Goal: Understand process/instructions: Learn how to perform a task or action

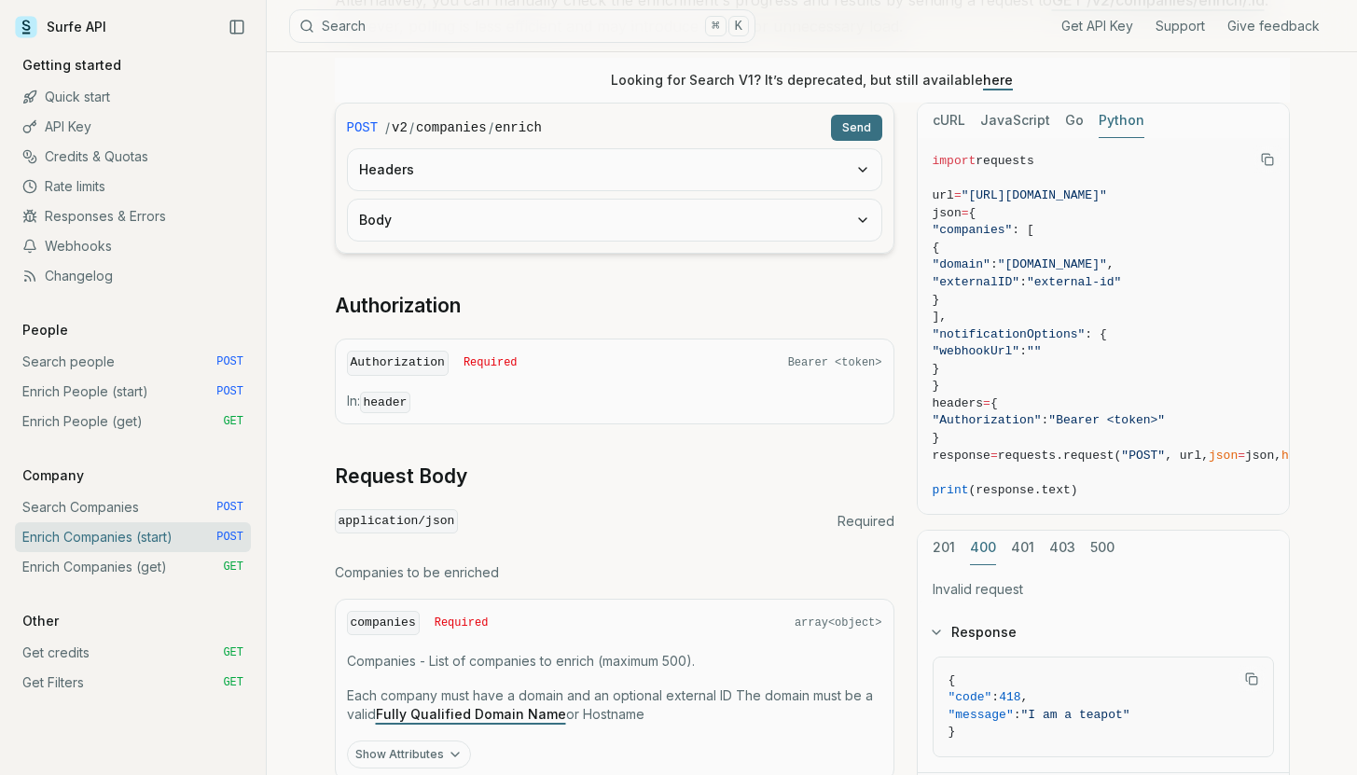
scroll to position [397, 0]
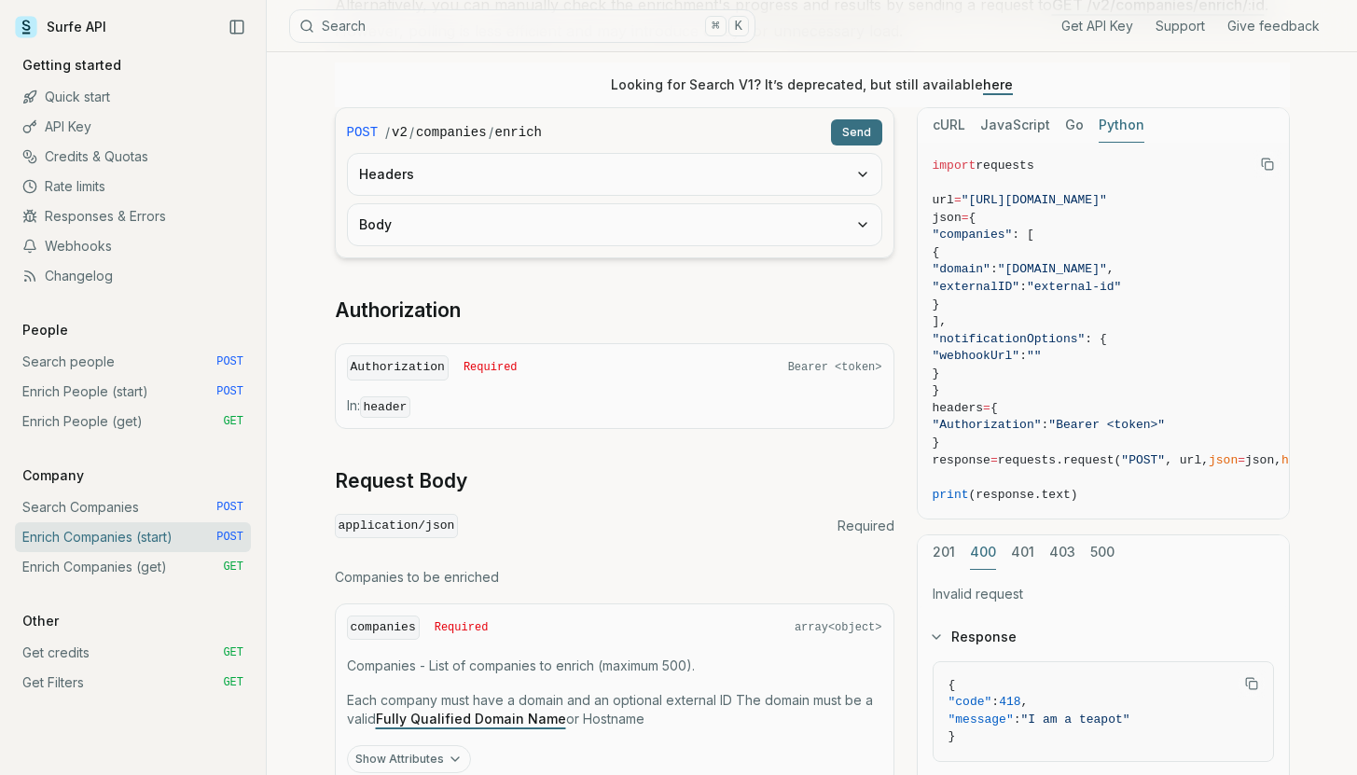
click at [76, 396] on link "Enrich People (start) POST" at bounding box center [133, 392] width 236 height 30
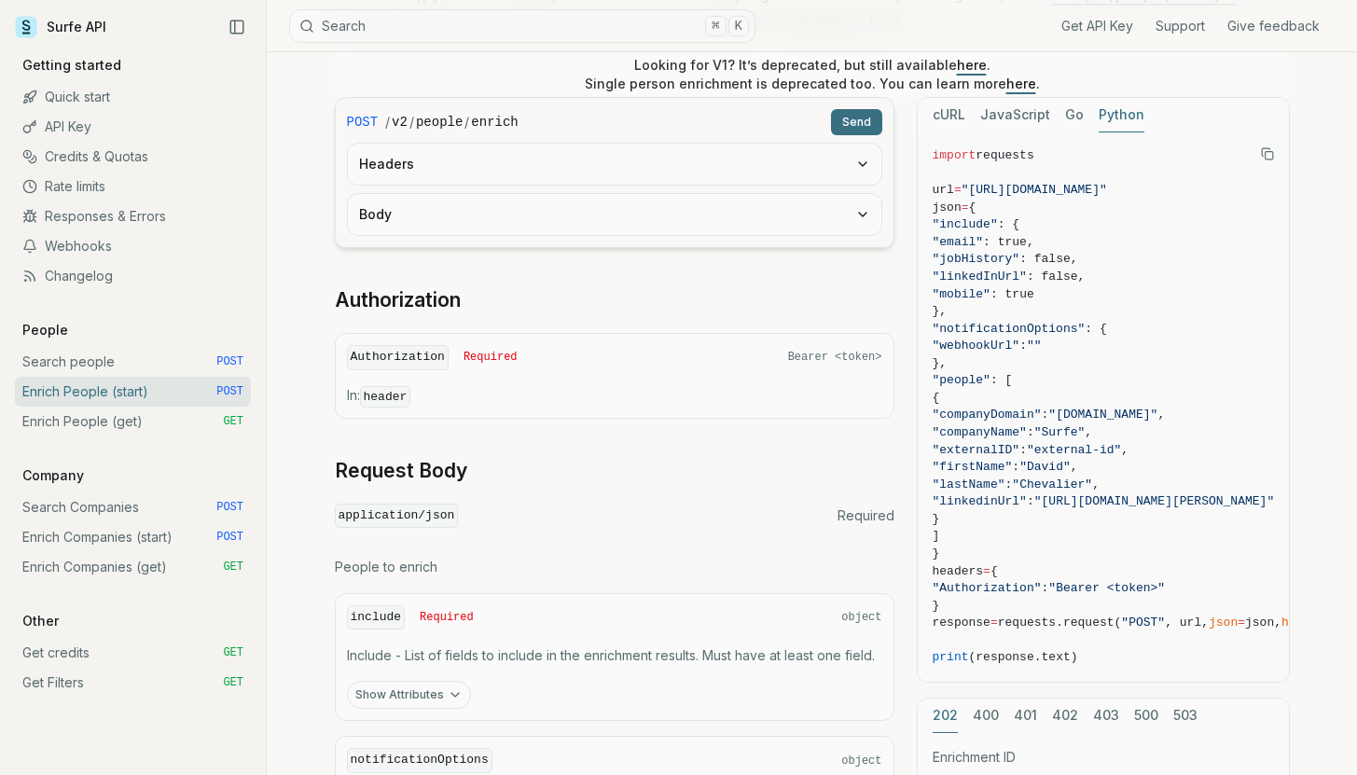
scroll to position [410, 0]
drag, startPoint x: 932, startPoint y: 150, endPoint x: 1156, endPoint y: 398, distance: 334.2
click at [1156, 398] on code "import requests url = "[URL][DOMAIN_NAME]" json = { "include" : { "email" : tru…" at bounding box center [1165, 406] width 465 height 520
click at [961, 288] on span ""mobile"" at bounding box center [962, 292] width 58 height 14
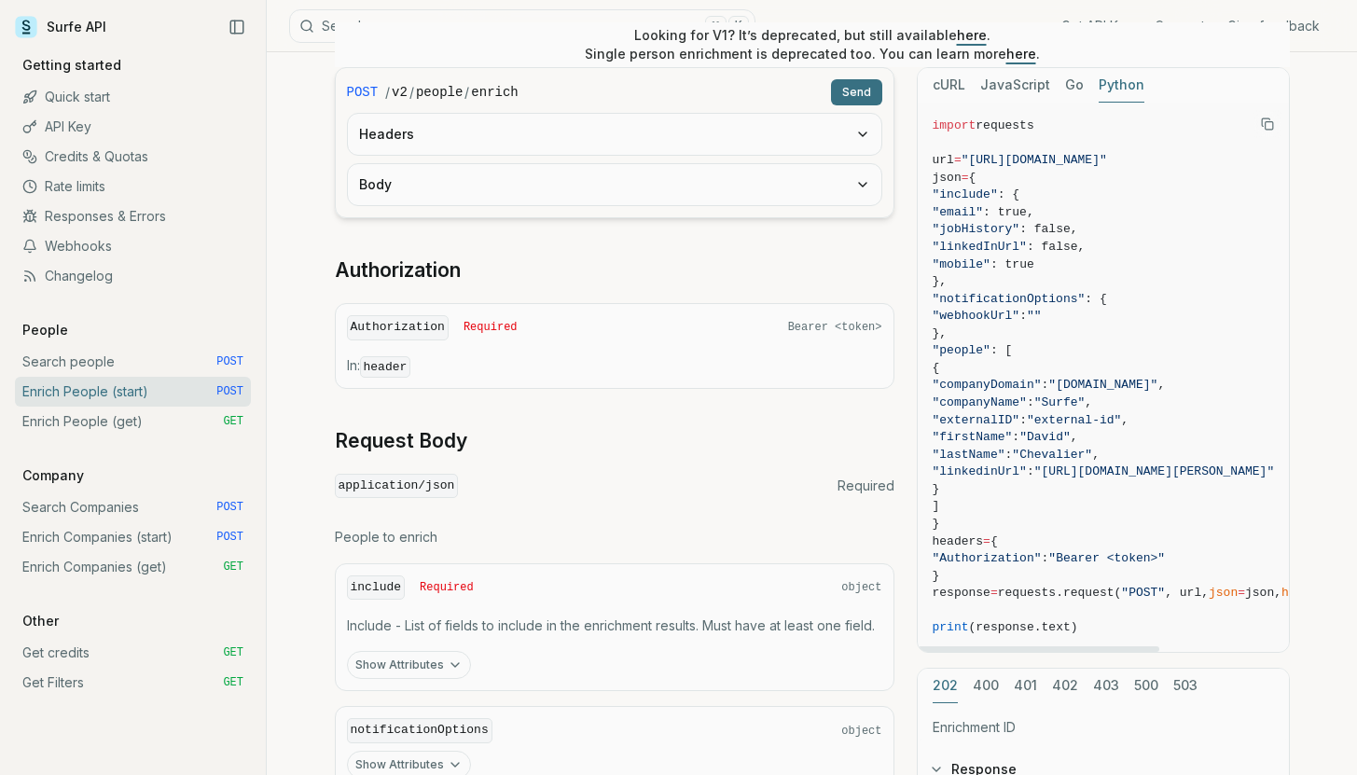
scroll to position [439, 0]
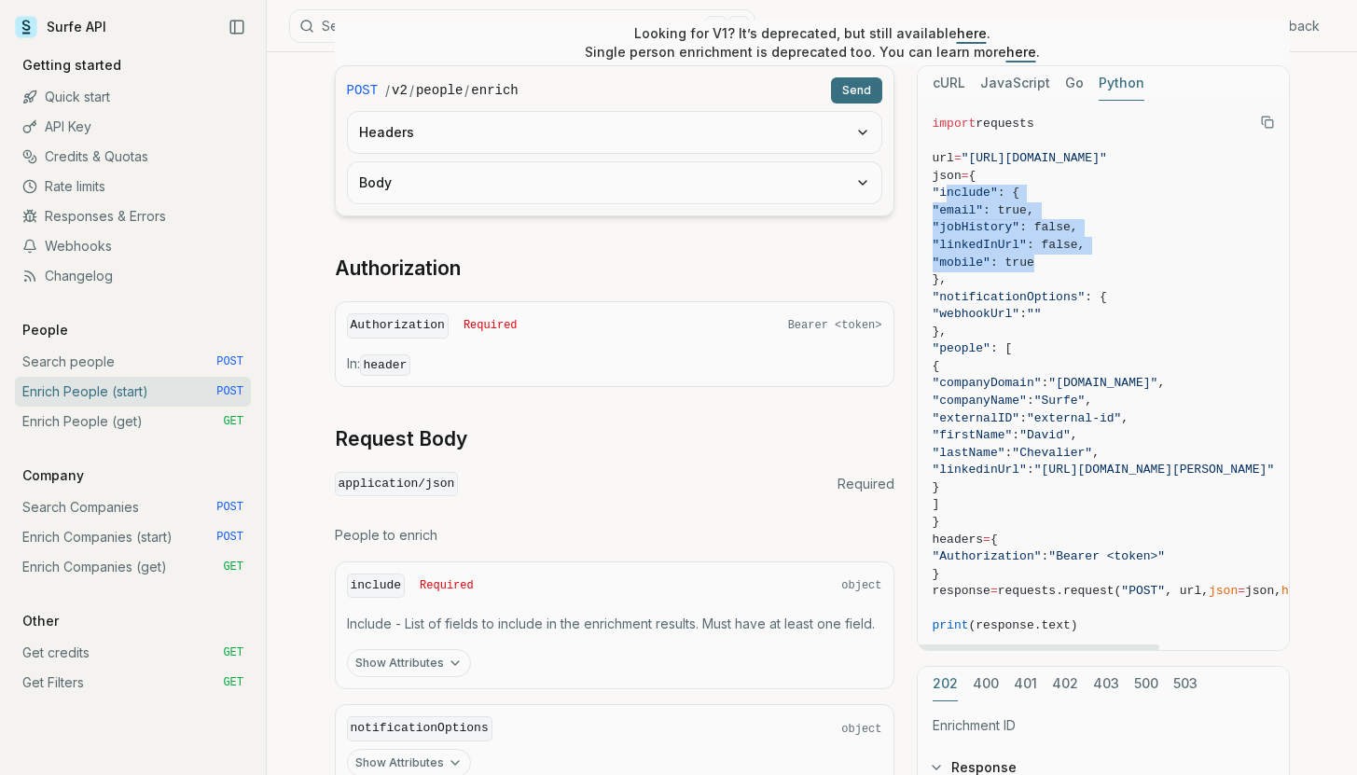
drag, startPoint x: 951, startPoint y: 194, endPoint x: 1085, endPoint y: 265, distance: 151.9
click at [1085, 265] on code "import requests url = "[URL][DOMAIN_NAME]" json = { "include" : { "email" : tru…" at bounding box center [1165, 376] width 465 height 520
drag, startPoint x: 956, startPoint y: 384, endPoint x: 1189, endPoint y: 489, distance: 255.5
click at [1189, 489] on code "import requests url = "[URL][DOMAIN_NAME]" json = { "include" : { "email" : tru…" at bounding box center [1165, 376] width 465 height 520
drag, startPoint x: 980, startPoint y: 382, endPoint x: 1076, endPoint y: 381, distance: 95.2
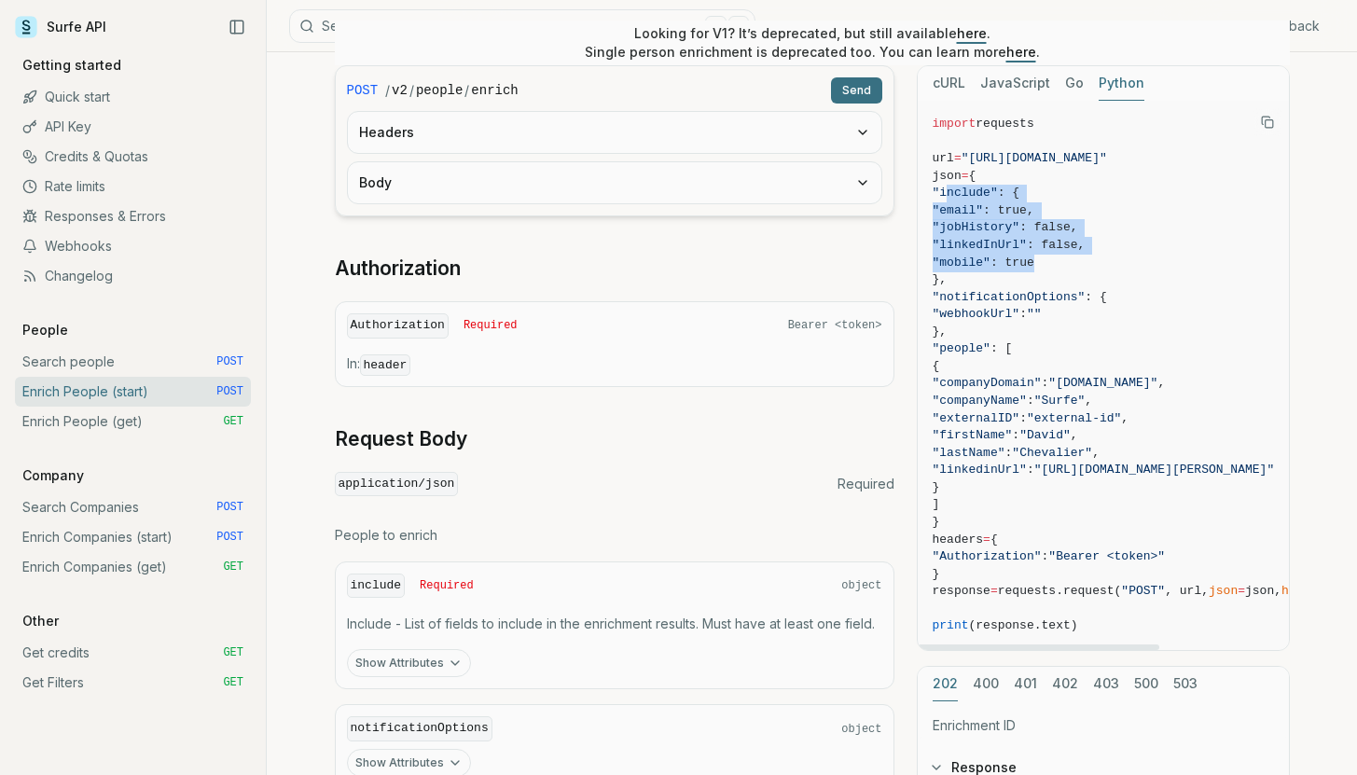
click at [1042, 381] on span ""companyDomain"" at bounding box center [987, 383] width 109 height 14
drag, startPoint x: 989, startPoint y: 405, endPoint x: 1062, endPoint y: 400, distance: 73.8
click at [1027, 400] on span ""companyName"" at bounding box center [980, 401] width 94 height 14
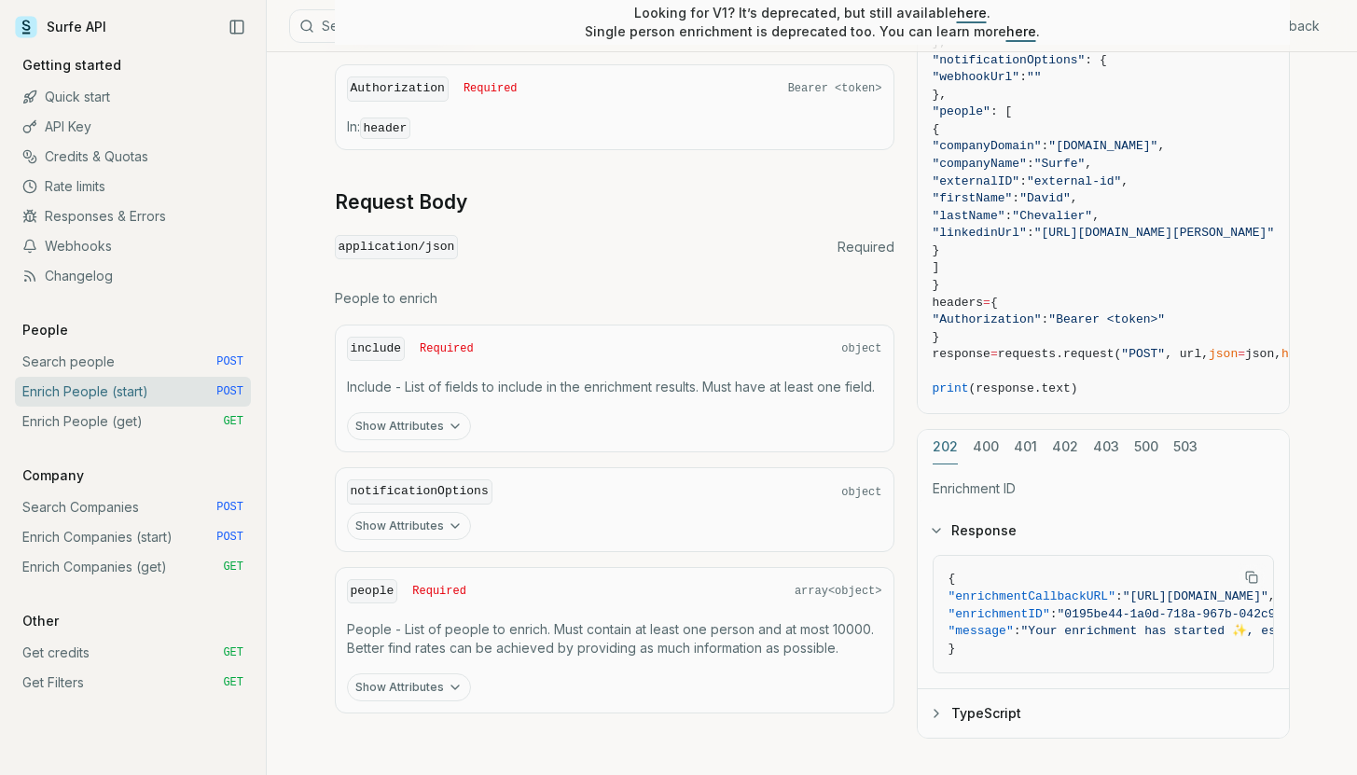
scroll to position [681, 0]
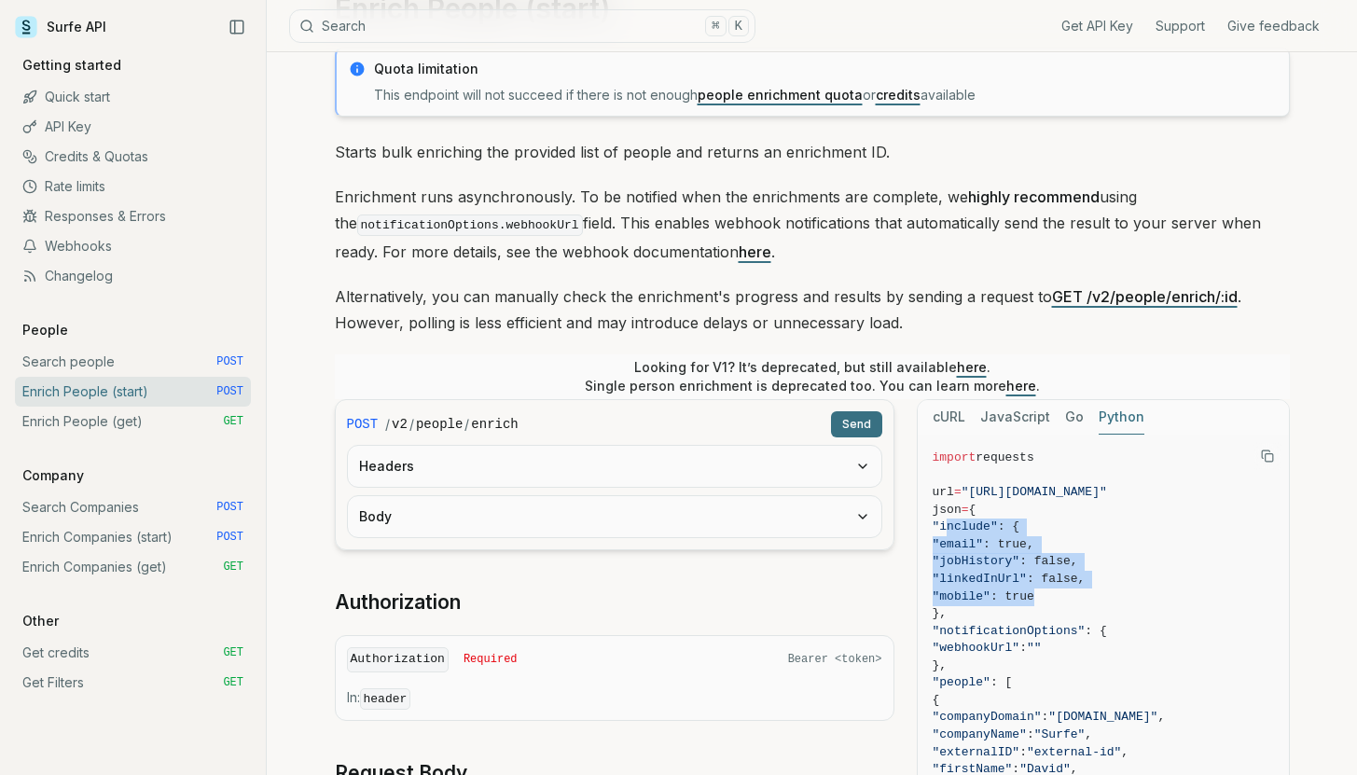
click at [413, 527] on button "Body" at bounding box center [615, 516] width 534 height 41
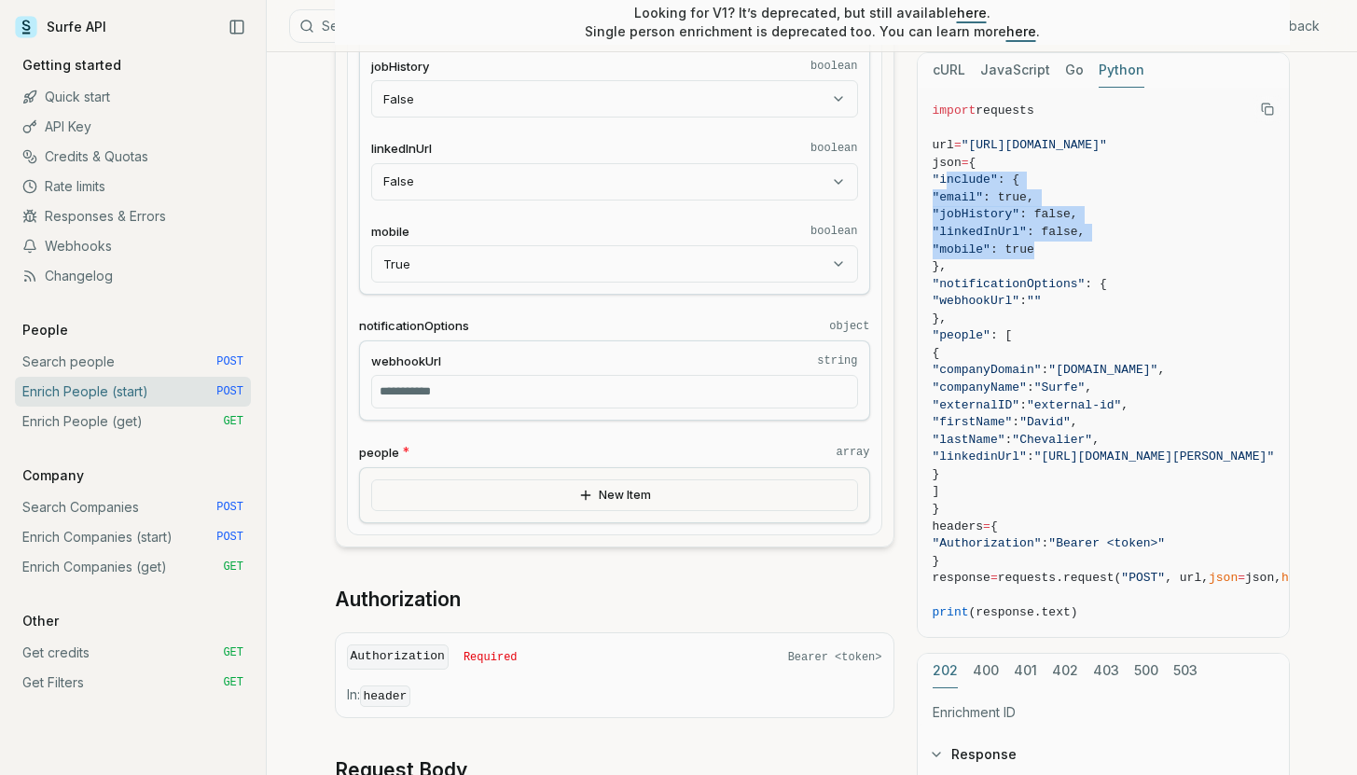
scroll to position [711, 0]
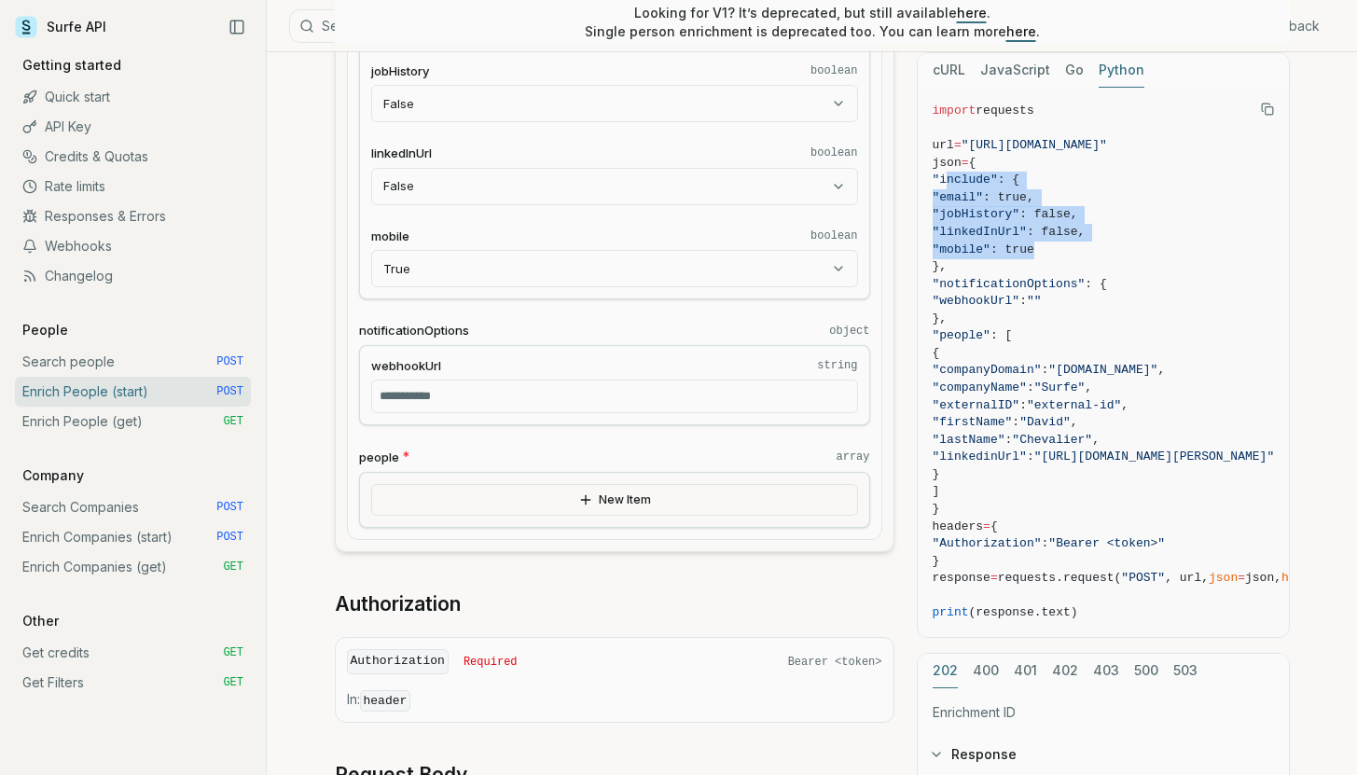
click at [523, 501] on button "New Item" at bounding box center [614, 500] width 487 height 32
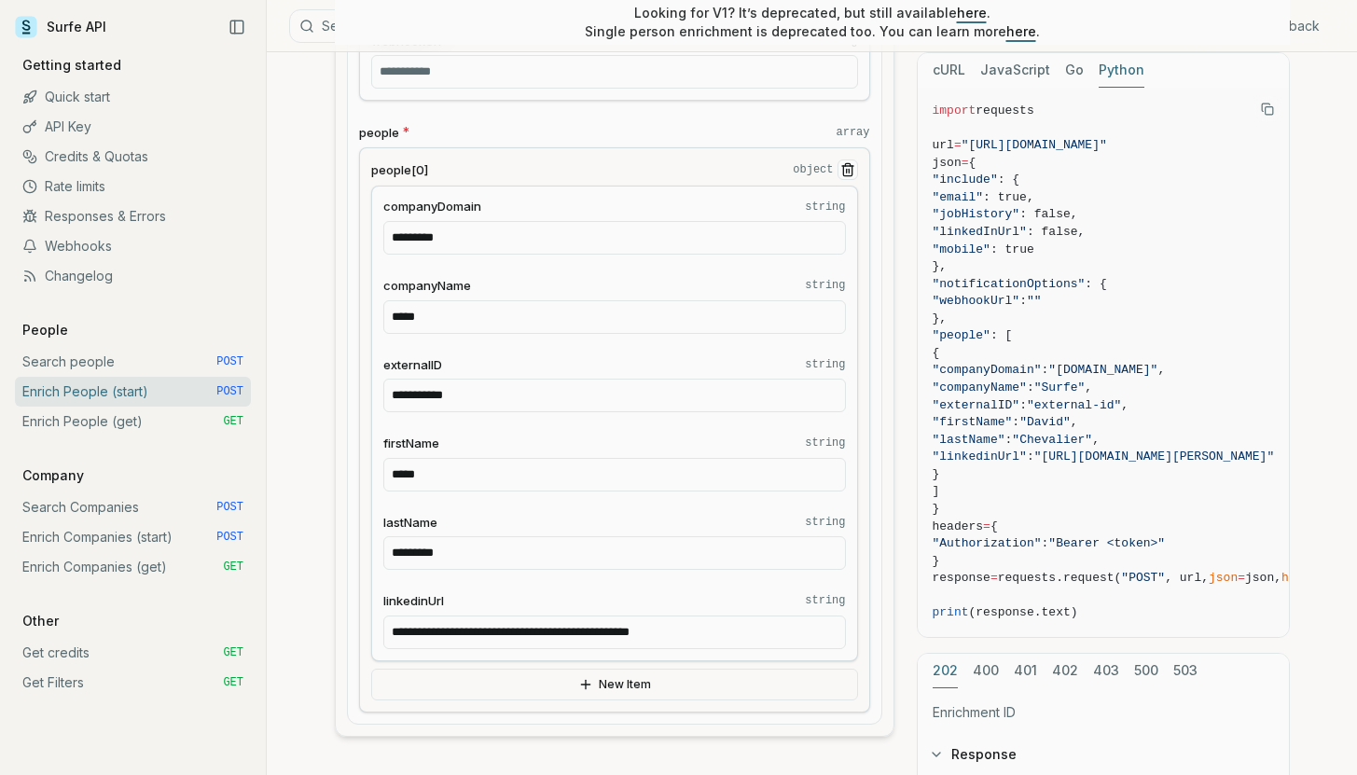
scroll to position [1038, 0]
click at [400, 124] on label "people * array" at bounding box center [614, 129] width 511 height 19
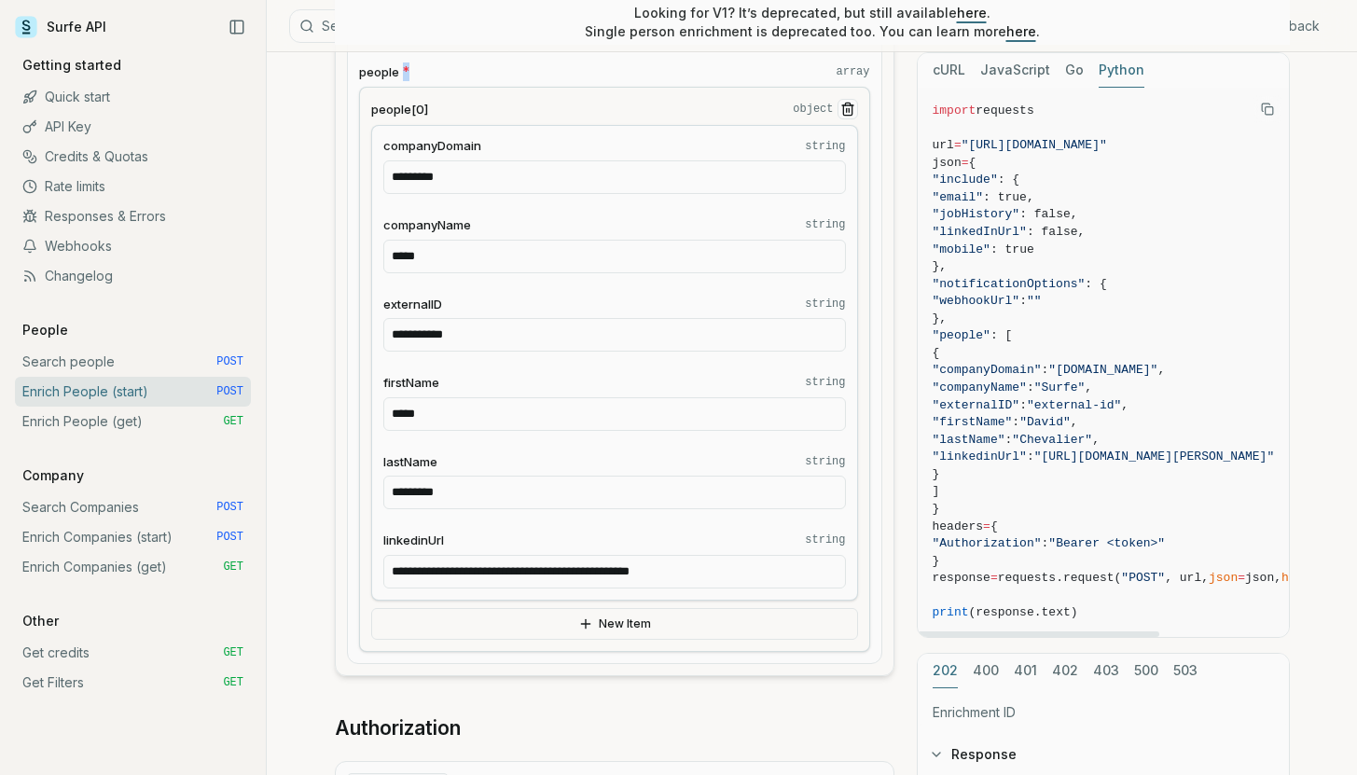
drag, startPoint x: 977, startPoint y: 371, endPoint x: 1076, endPoint y: 376, distance: 99.9
click at [1042, 376] on span ""companyDomain"" at bounding box center [987, 370] width 109 height 14
drag, startPoint x: 986, startPoint y: 396, endPoint x: 1088, endPoint y: 390, distance: 101.8
click at [1089, 390] on span ""companyName" : "Surfe" ," at bounding box center [1165, 389] width 465 height 18
drag, startPoint x: 979, startPoint y: 405, endPoint x: 1082, endPoint y: 405, distance: 103.5
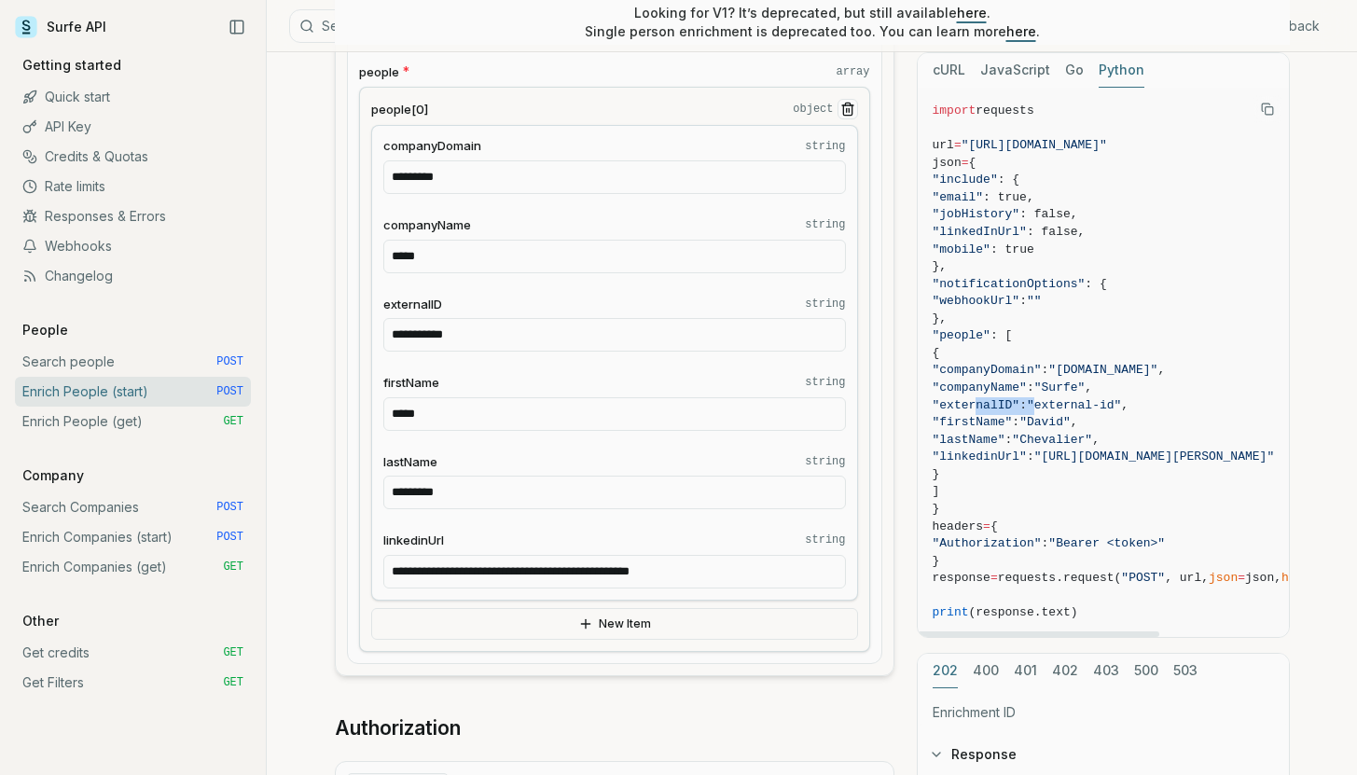
click at [1083, 405] on span ""externalID" : "external-id" ," at bounding box center [1165, 406] width 465 height 18
drag, startPoint x: 998, startPoint y: 414, endPoint x: 1027, endPoint y: 414, distance: 28.9
click at [1027, 414] on span ""firstName" : "[PERSON_NAME]" ," at bounding box center [1165, 423] width 465 height 18
click at [1010, 462] on span ""linkedinUrl"" at bounding box center [980, 457] width 94 height 14
click at [1013, 477] on span "}" at bounding box center [1165, 475] width 465 height 18
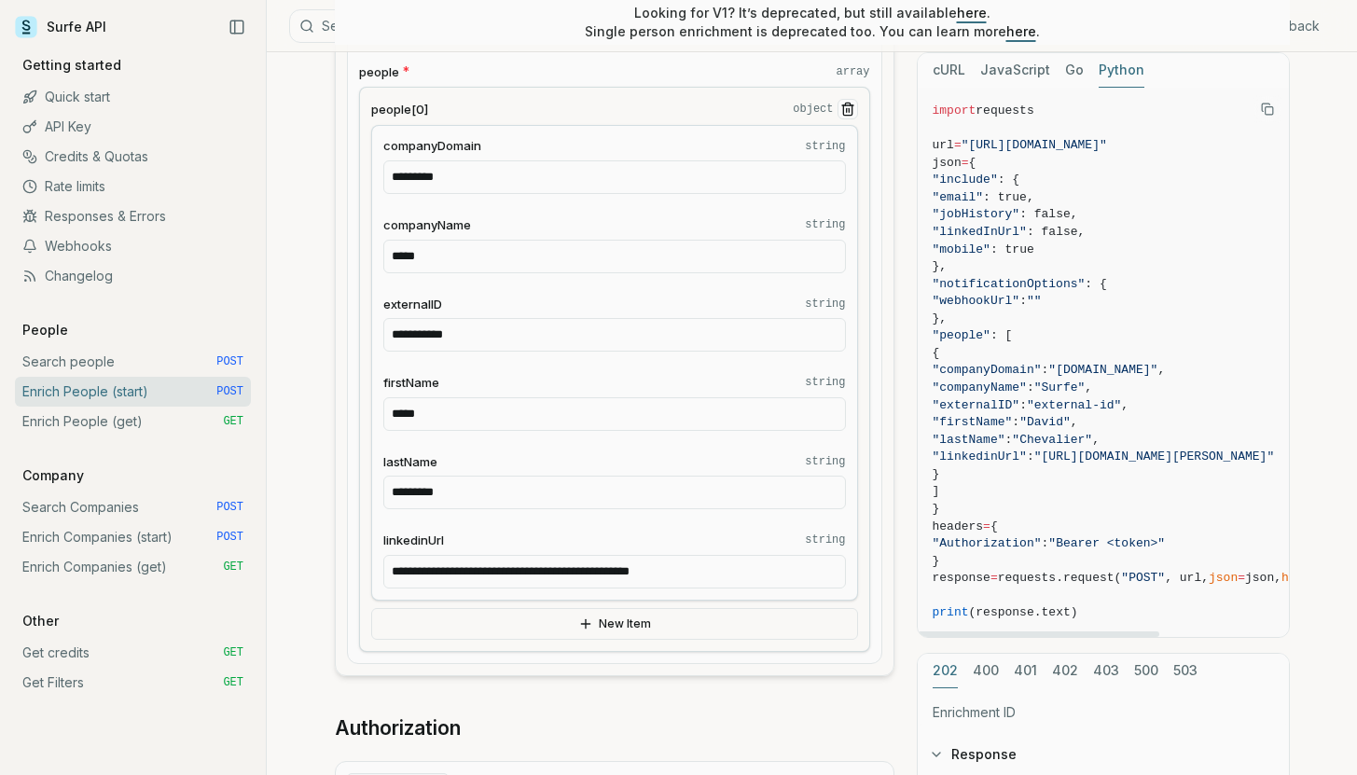
drag, startPoint x: 1073, startPoint y: 389, endPoint x: 968, endPoint y: 368, distance: 106.7
click at [968, 368] on code "import requests url = "[URL][DOMAIN_NAME]" json = { "include" : { "email" : tru…" at bounding box center [1165, 363] width 465 height 520
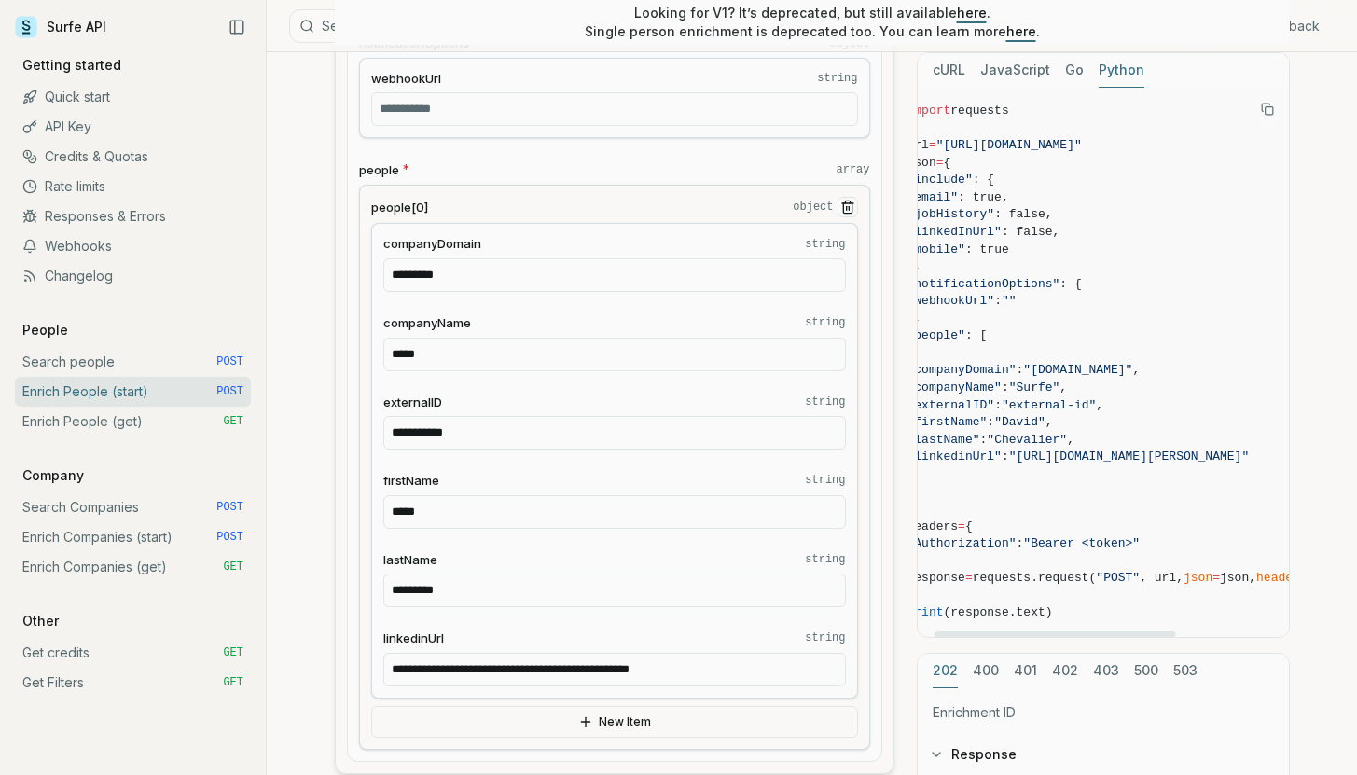
scroll to position [899, 0]
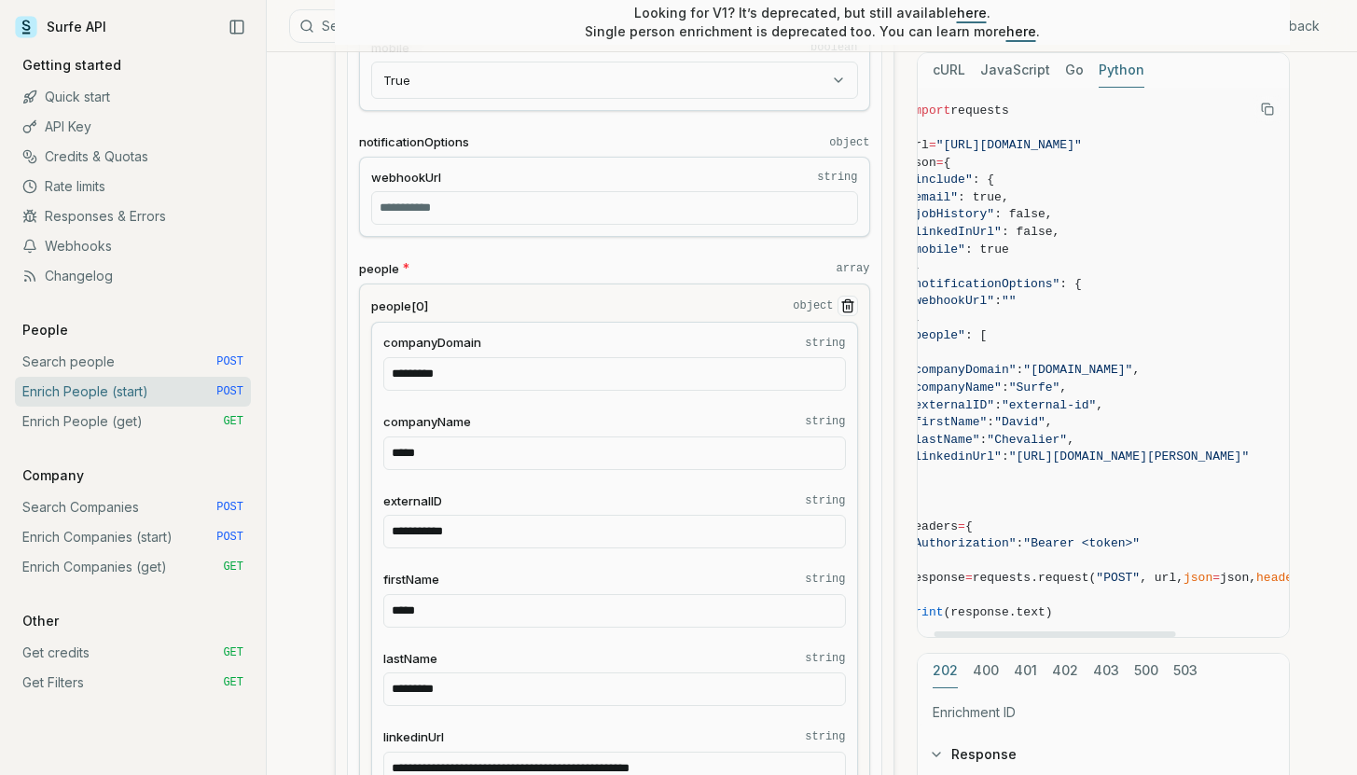
click at [987, 672] on button "400" at bounding box center [986, 671] width 26 height 35
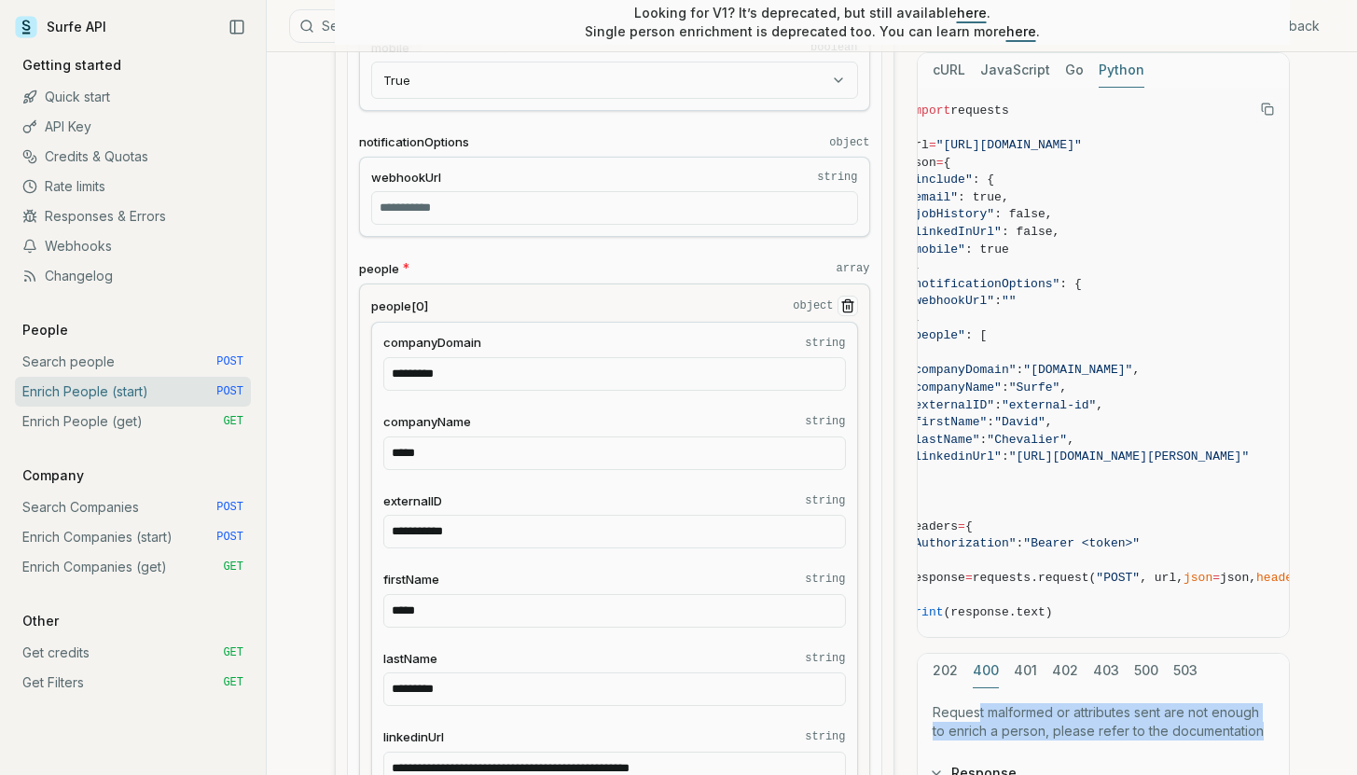
drag, startPoint x: 988, startPoint y: 744, endPoint x: 978, endPoint y: 709, distance: 36.9
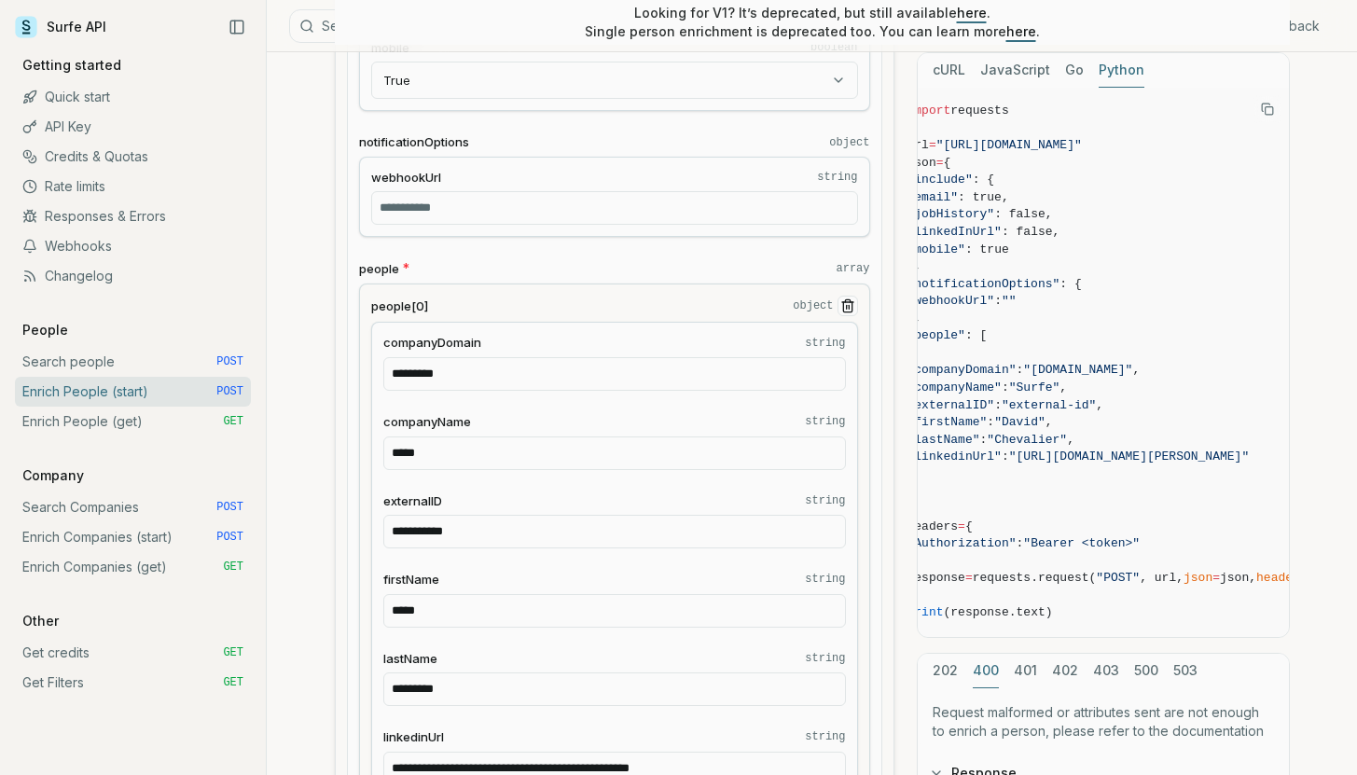
click at [968, 717] on p "Request malformed or attributes sent are not enough to enrich a person, please …" at bounding box center [1103, 721] width 341 height 37
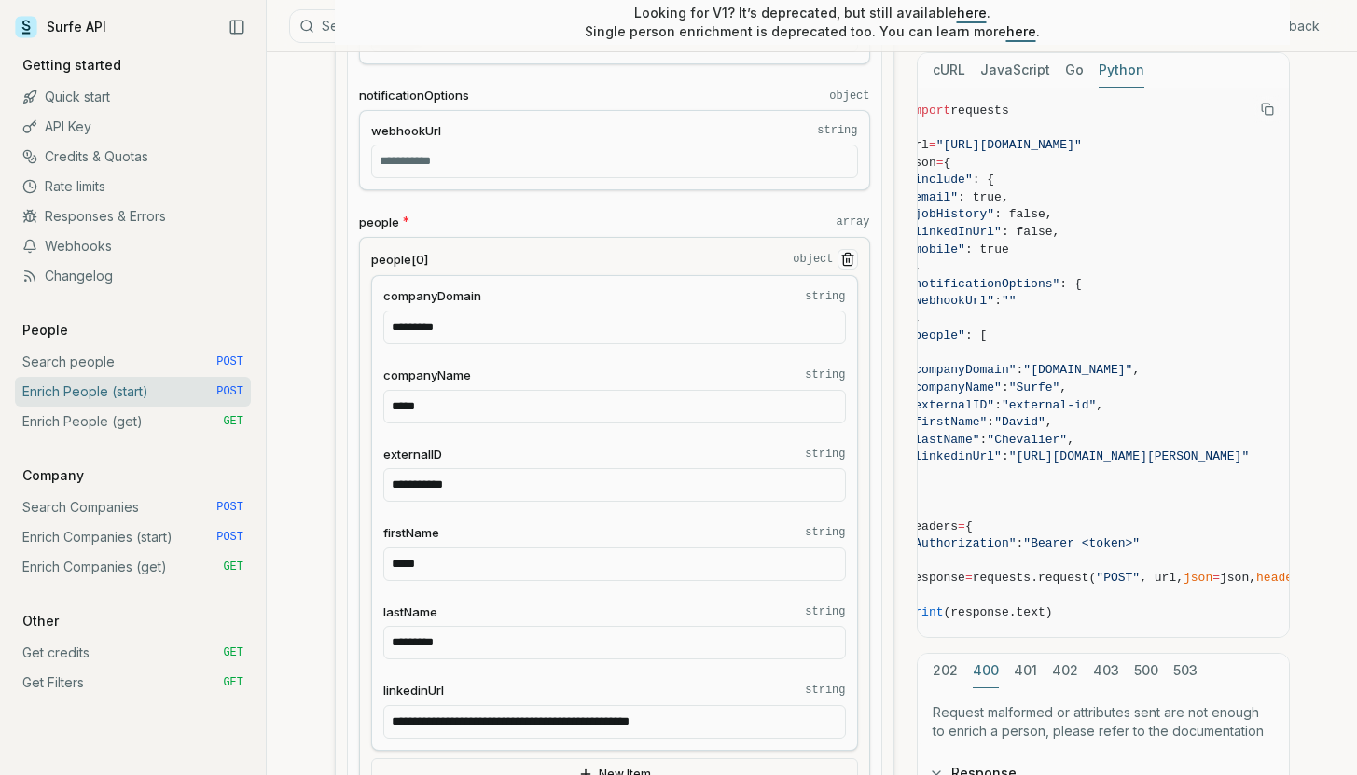
scroll to position [944, 0]
drag, startPoint x: 938, startPoint y: 736, endPoint x: 1261, endPoint y: 709, distance: 323.9
click at [1261, 709] on p "Request malformed or attributes sent are not enough to enrich a person, please …" at bounding box center [1103, 721] width 341 height 37
click at [1234, 708] on p "Request malformed or attributes sent are not enough to enrich a person, please …" at bounding box center [1103, 721] width 341 height 37
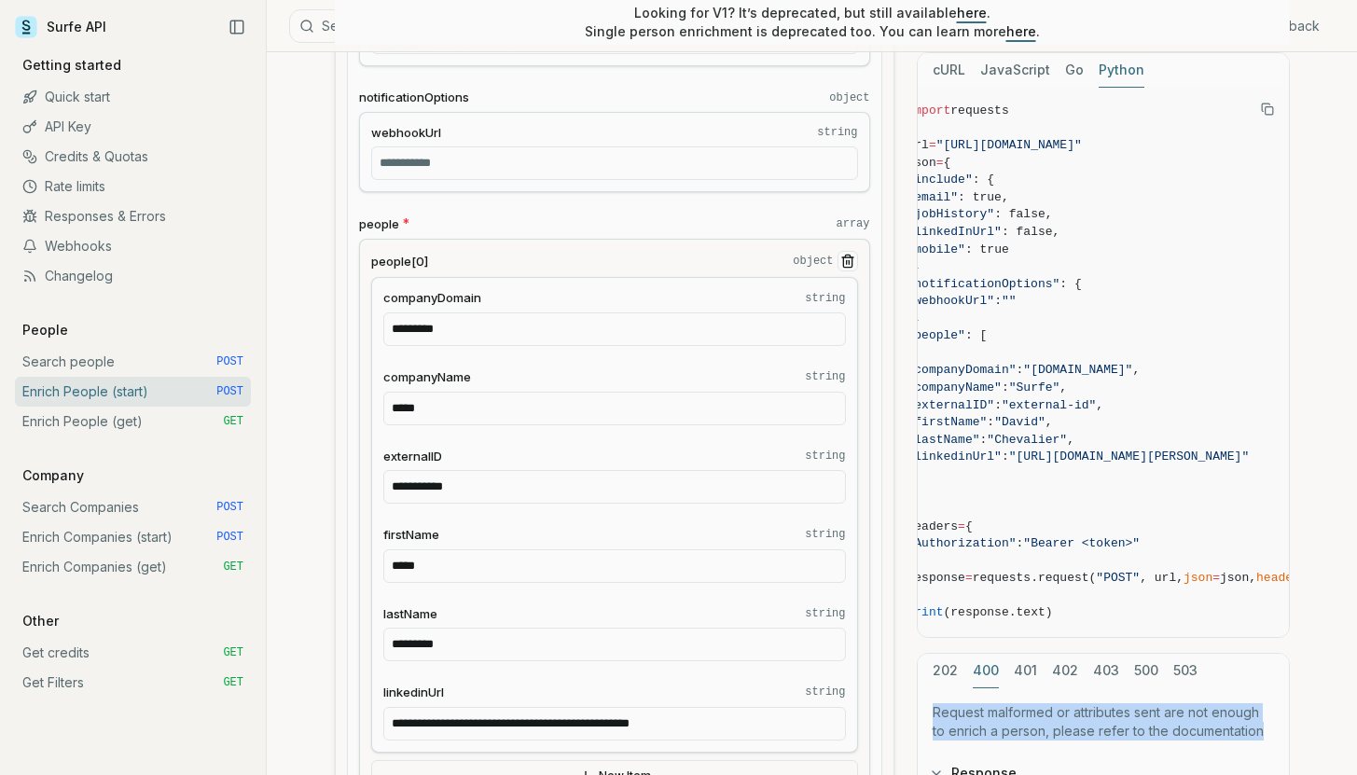
drag, startPoint x: 1260, startPoint y: 736, endPoint x: 1241, endPoint y: 676, distance: 62.8
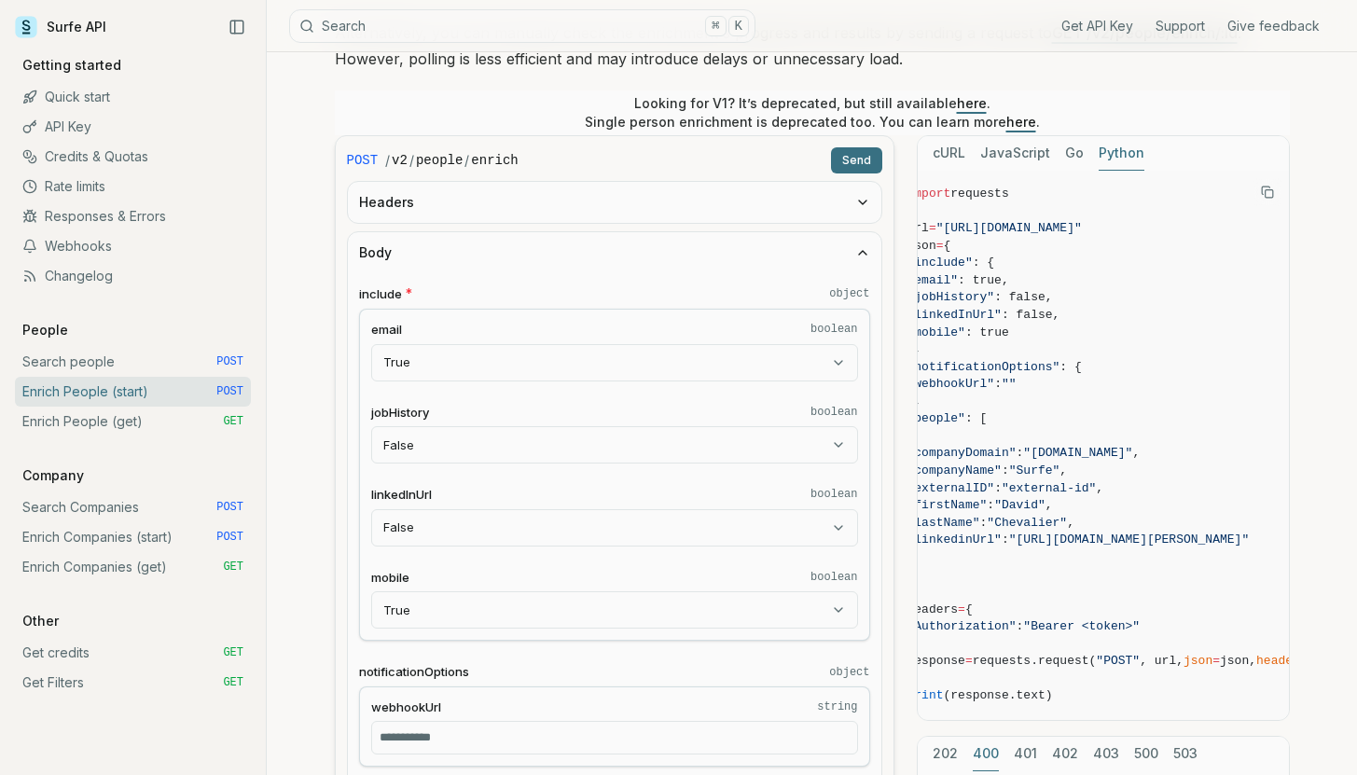
scroll to position [368, 0]
